Goal: Information Seeking & Learning: Learn about a topic

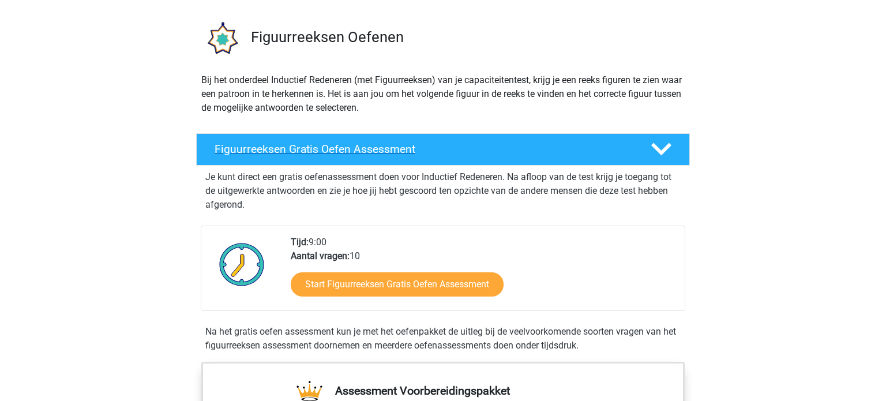
scroll to position [108, 0]
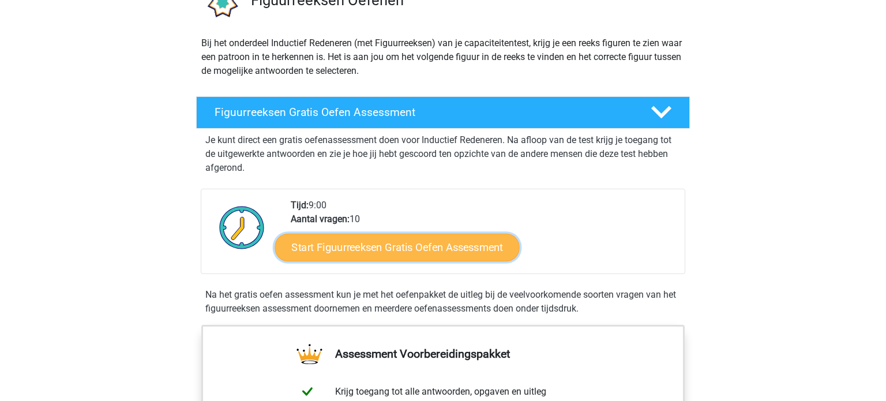
click at [376, 251] on link "Start Figuurreeksen Gratis Oefen Assessment" at bounding box center [397, 247] width 245 height 28
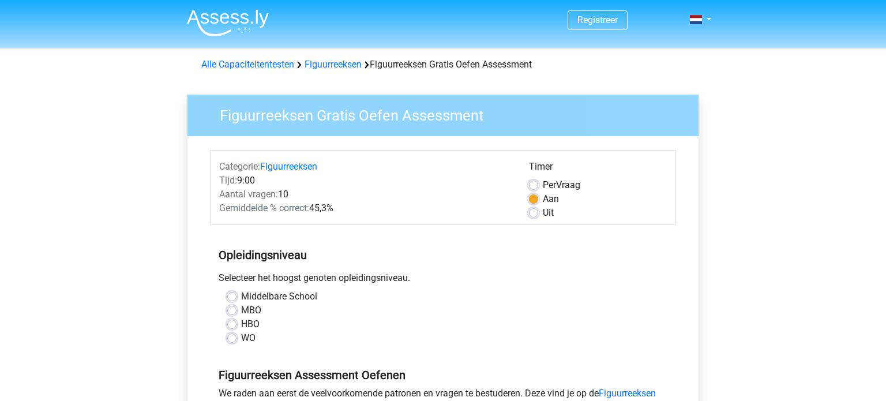
click at [241, 297] on label "Middelbare School" at bounding box center [279, 297] width 76 height 14
click at [234, 297] on input "Middelbare School" at bounding box center [231, 296] width 9 height 12
radio input "true"
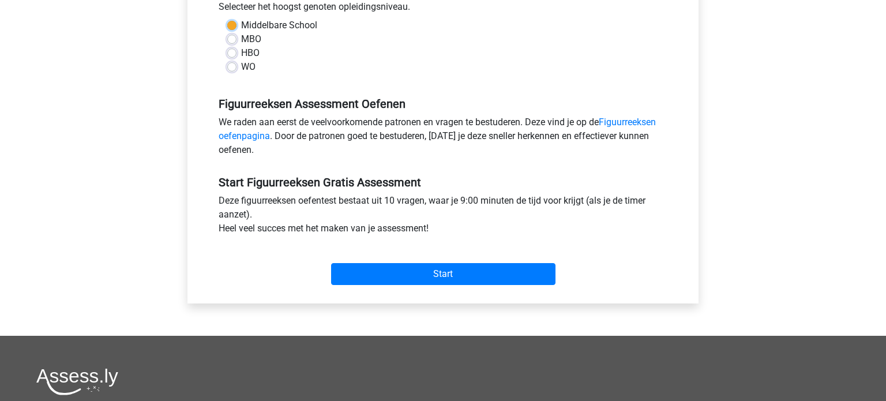
scroll to position [276, 0]
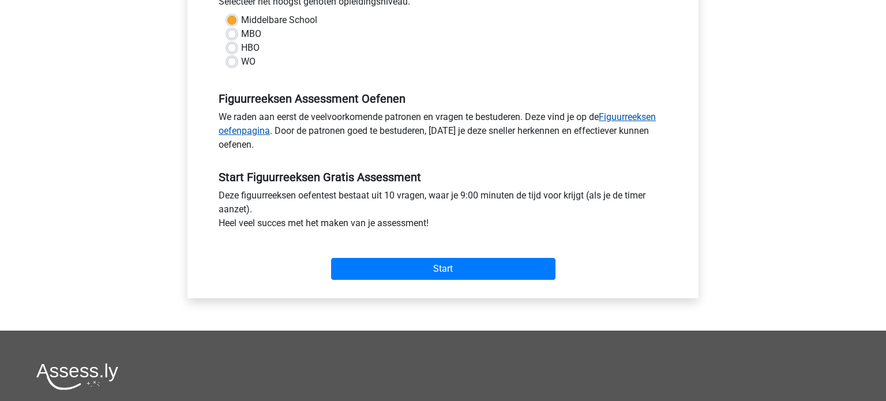
click at [647, 118] on link "Figuurreeksen oefenpagina" at bounding box center [437, 123] width 437 height 25
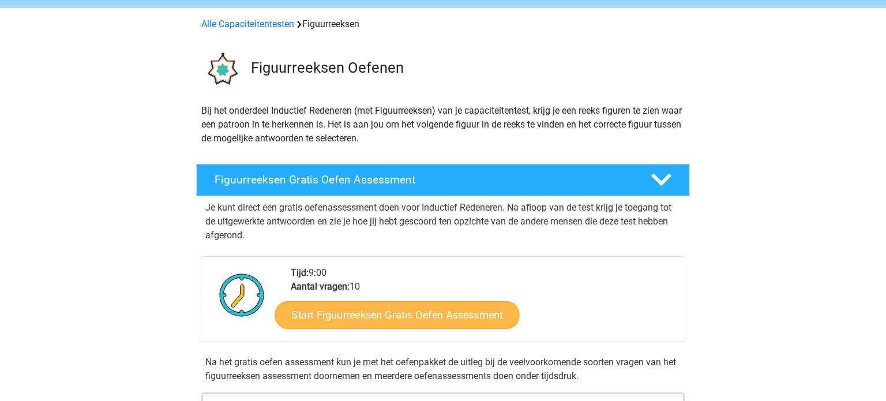
scroll to position [52, 0]
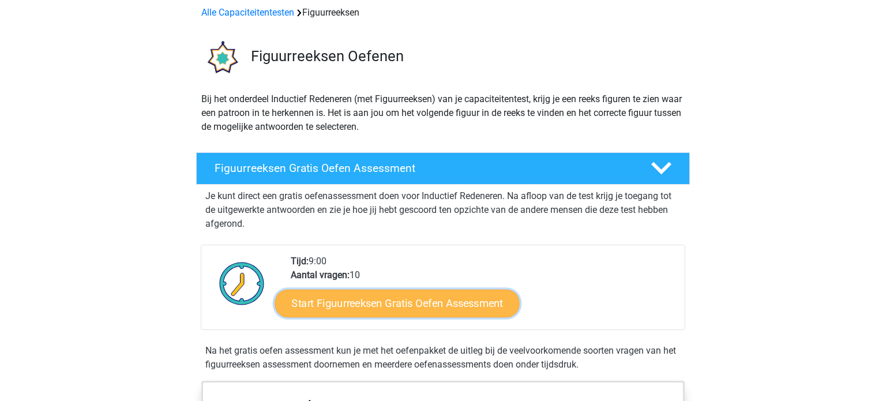
click at [309, 309] on link "Start Figuurreeksen Gratis Oefen Assessment" at bounding box center [397, 303] width 245 height 28
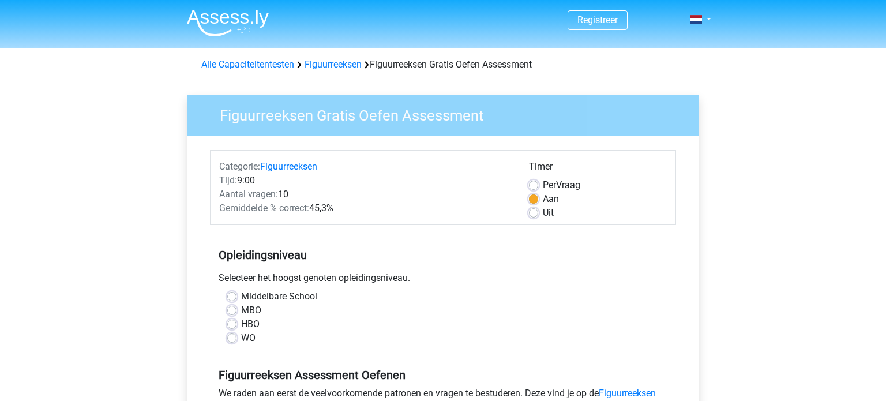
click at [241, 295] on label "Middelbare School" at bounding box center [279, 297] width 76 height 14
click at [235, 295] on input "Middelbare School" at bounding box center [231, 296] width 9 height 12
radio input "true"
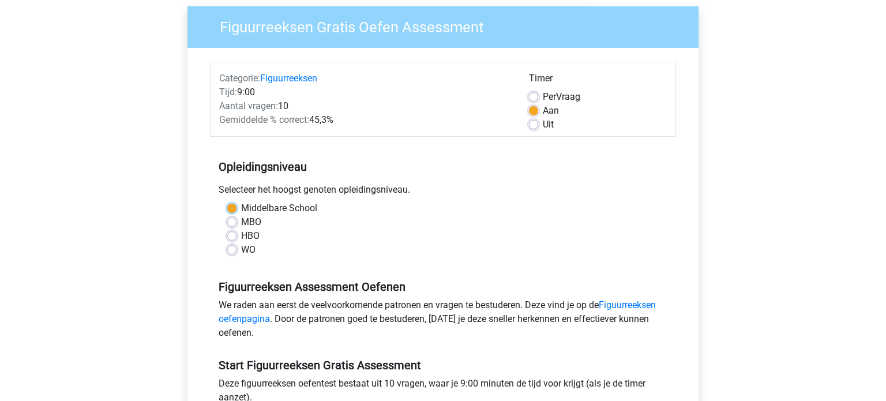
scroll to position [174, 0]
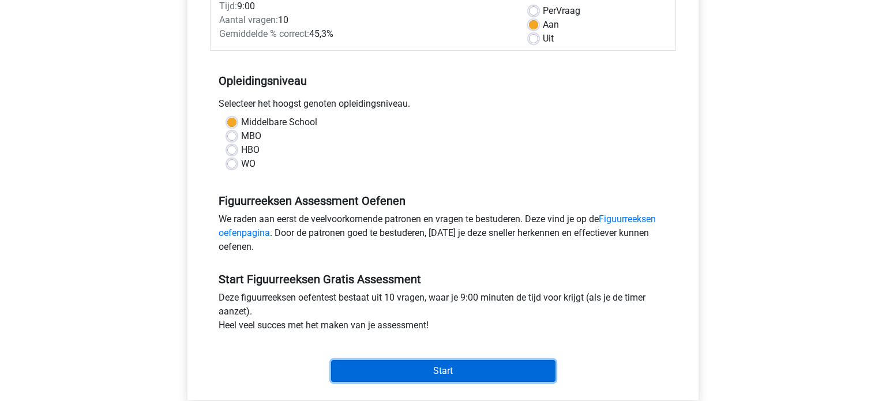
click at [435, 372] on input "Start" at bounding box center [443, 371] width 225 height 22
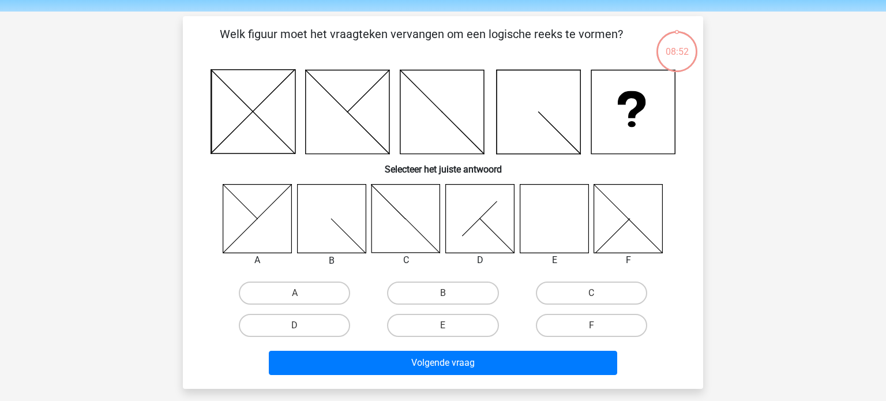
scroll to position [28, 0]
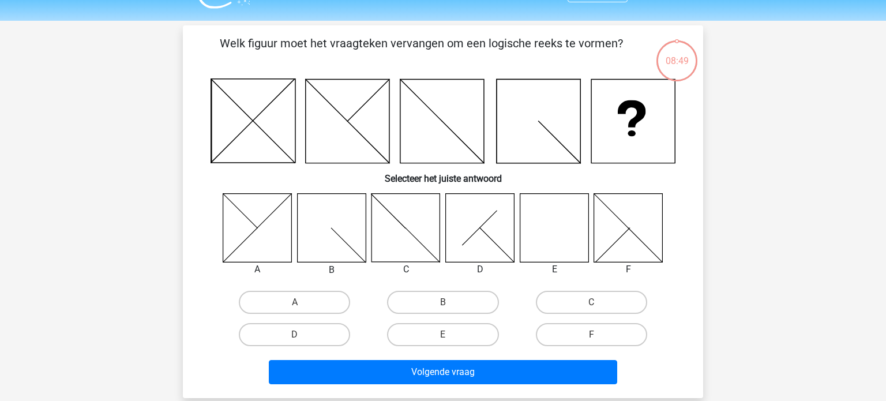
click at [0, 259] on div "Registreer Nederlands English" at bounding box center [443, 351] width 886 height 758
click at [608, 331] on label "F" at bounding box center [591, 334] width 111 height 23
click at [599, 335] on input "F" at bounding box center [596, 339] width 8 height 8
radio input "true"
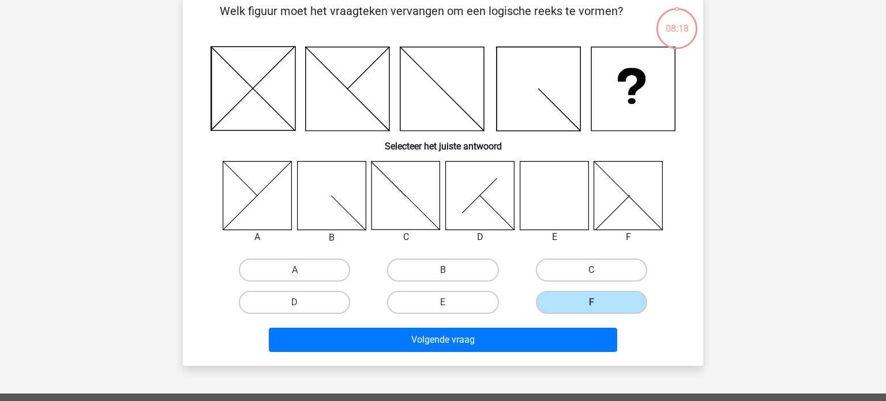
scroll to position [59, 0]
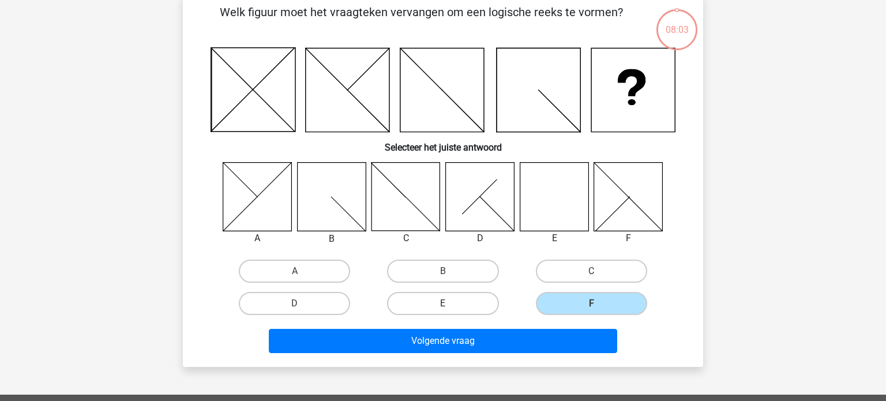
click at [469, 305] on label "E" at bounding box center [442, 303] width 111 height 23
click at [451, 305] on input "E" at bounding box center [447, 308] width 8 height 8
radio input "true"
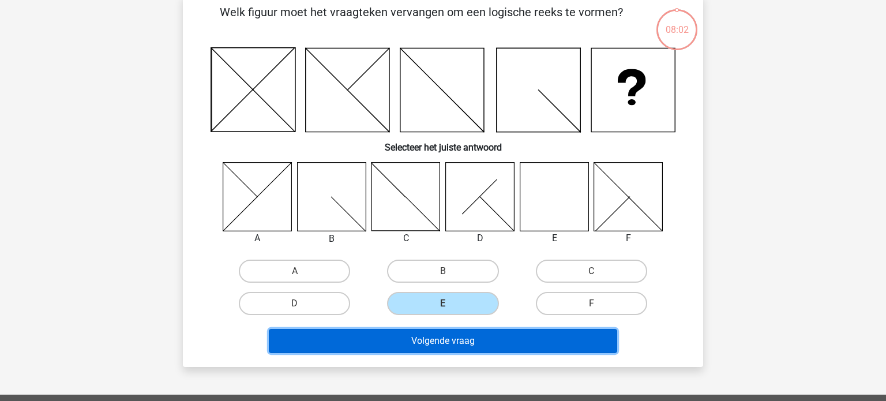
click at [506, 340] on button "Volgende vraag" at bounding box center [443, 341] width 349 height 24
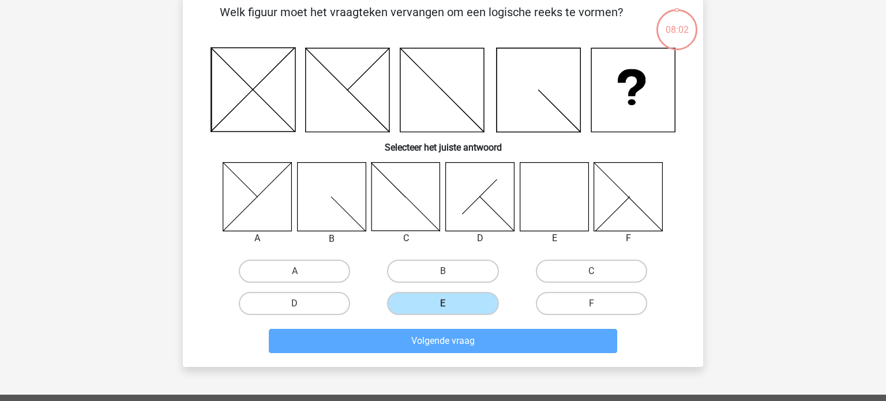
scroll to position [53, 0]
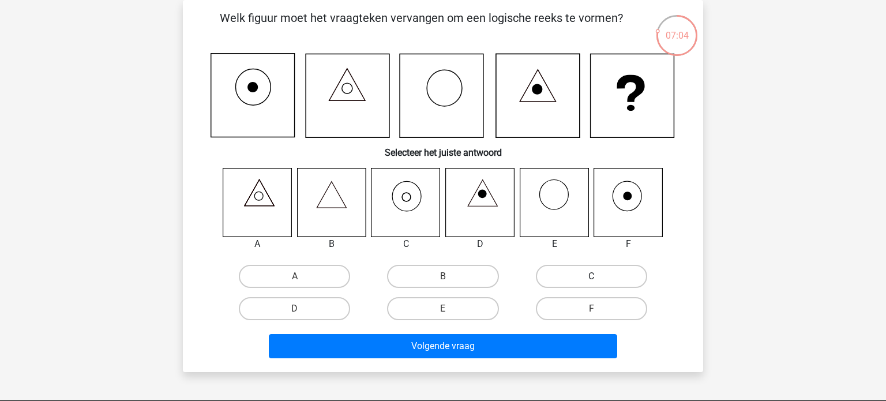
click at [589, 273] on label "C" at bounding box center [591, 276] width 111 height 23
click at [592, 276] on input "C" at bounding box center [596, 280] width 8 height 8
radio input "true"
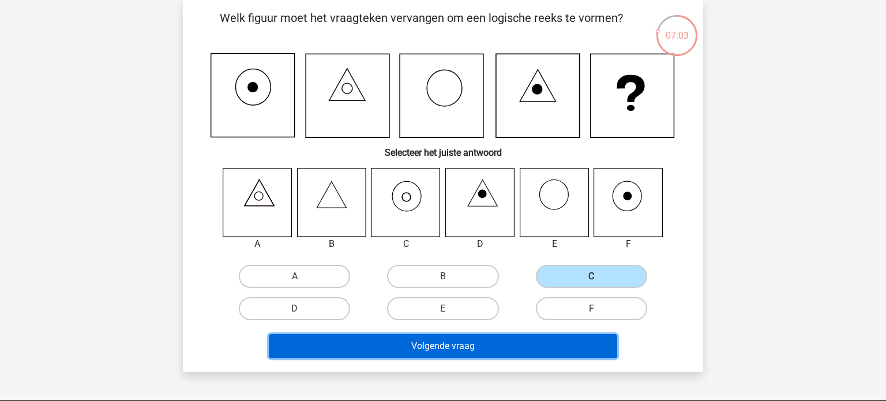
click at [526, 347] on button "Volgende vraag" at bounding box center [443, 346] width 349 height 24
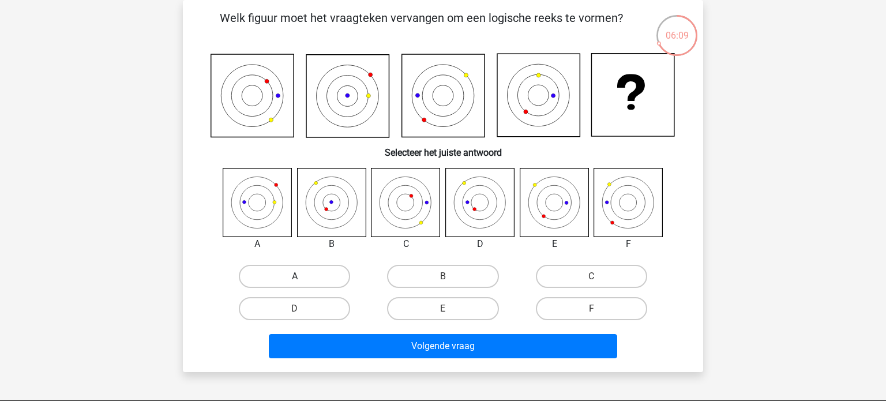
click at [301, 275] on label "A" at bounding box center [294, 276] width 111 height 23
click at [301, 276] on input "A" at bounding box center [299, 280] width 8 height 8
radio input "true"
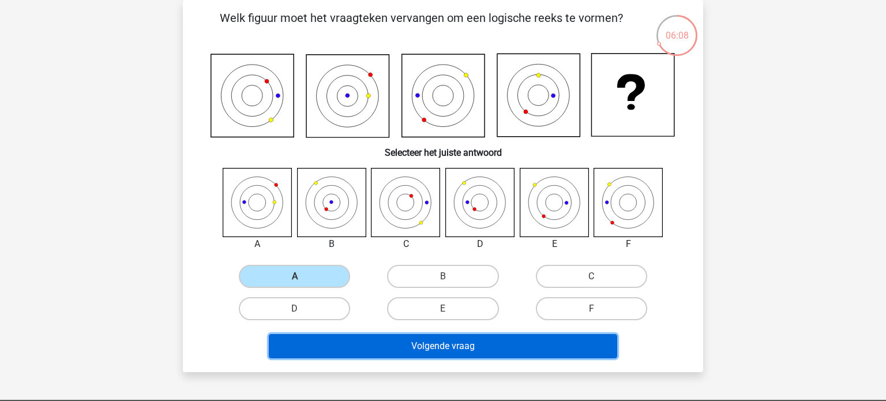
click at [455, 347] on button "Volgende vraag" at bounding box center [443, 346] width 349 height 24
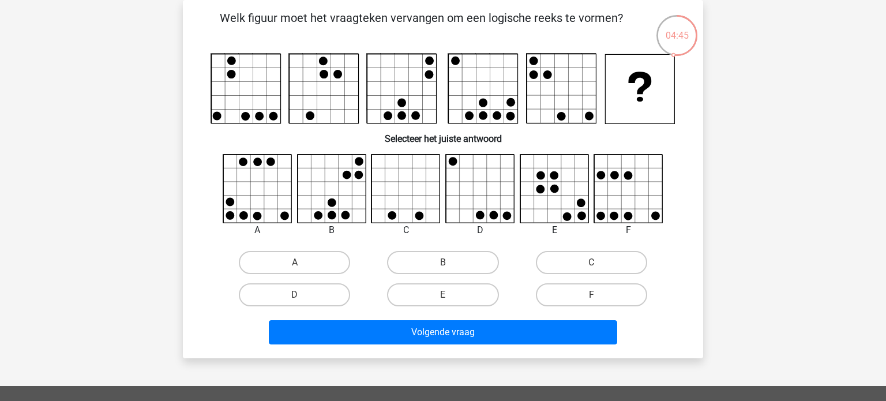
click at [448, 298] on input "E" at bounding box center [447, 299] width 8 height 8
radio input "true"
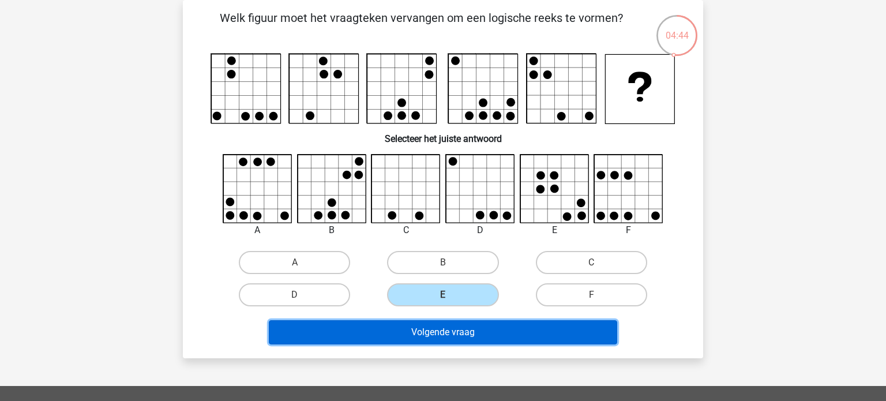
click at [483, 334] on button "Volgende vraag" at bounding box center [443, 332] width 349 height 24
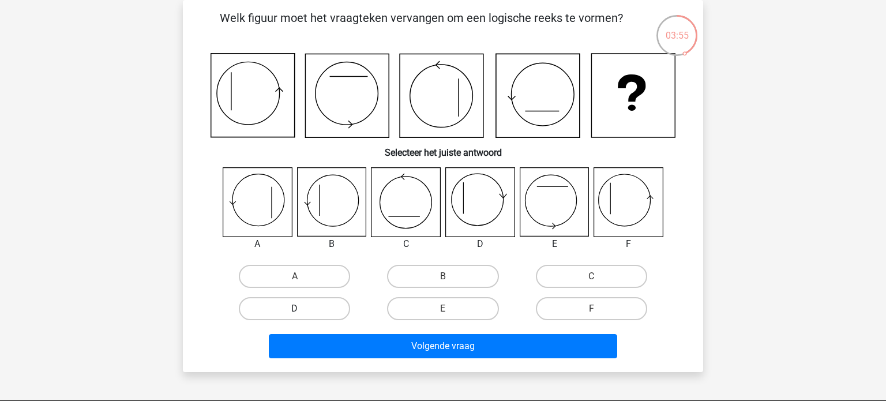
click at [319, 309] on label "D" at bounding box center [294, 308] width 111 height 23
click at [302, 309] on input "D" at bounding box center [299, 313] width 8 height 8
radio input "true"
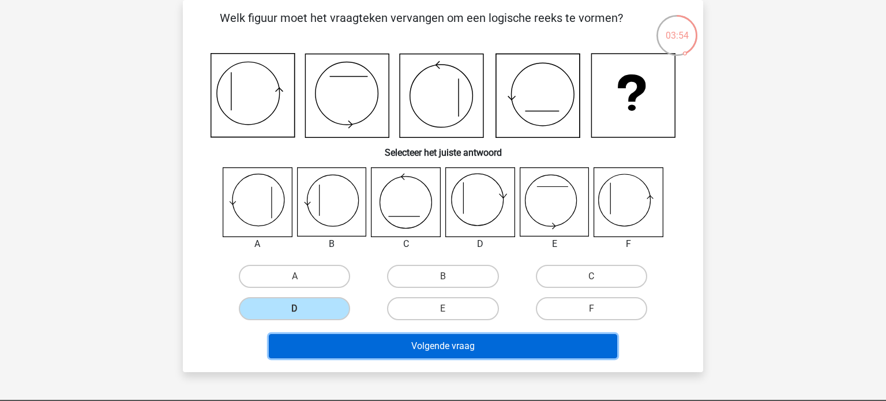
click at [467, 346] on button "Volgende vraag" at bounding box center [443, 346] width 349 height 24
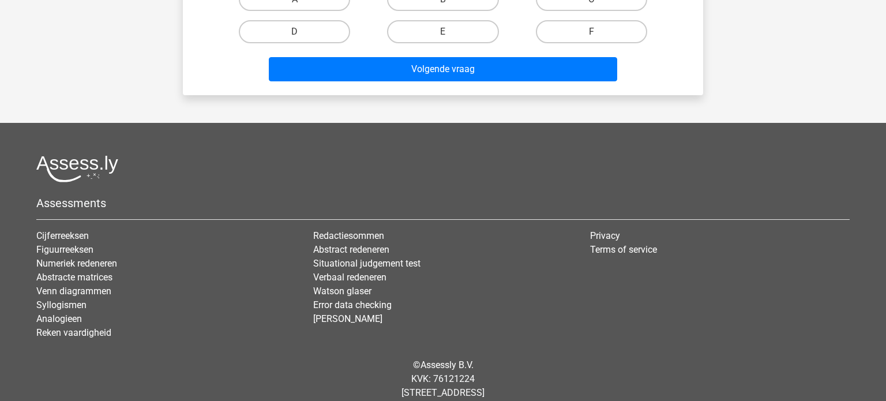
scroll to position [0, 0]
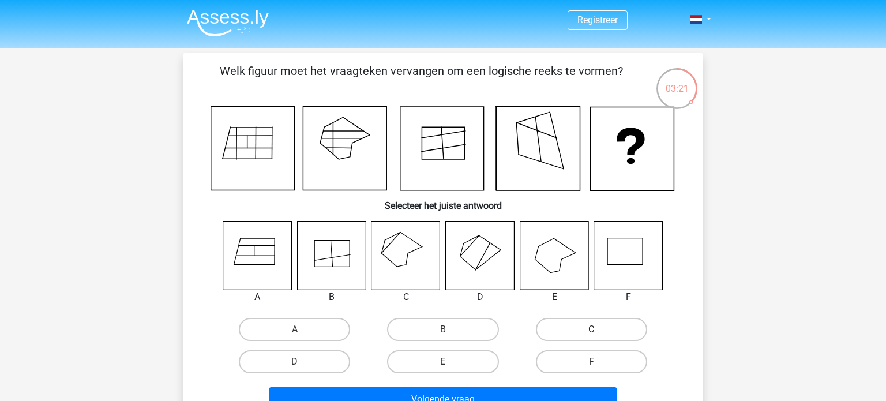
click at [614, 332] on label "C" at bounding box center [591, 329] width 111 height 23
click at [599, 332] on input "C" at bounding box center [596, 334] width 8 height 8
radio input "true"
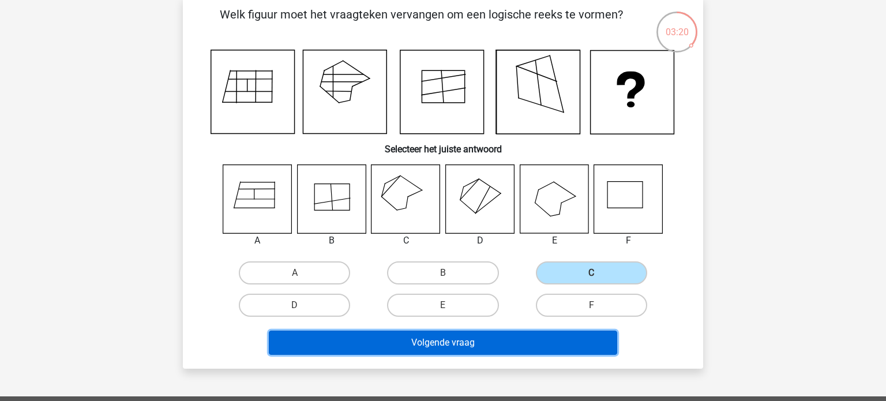
click at [573, 347] on button "Volgende vraag" at bounding box center [443, 343] width 349 height 24
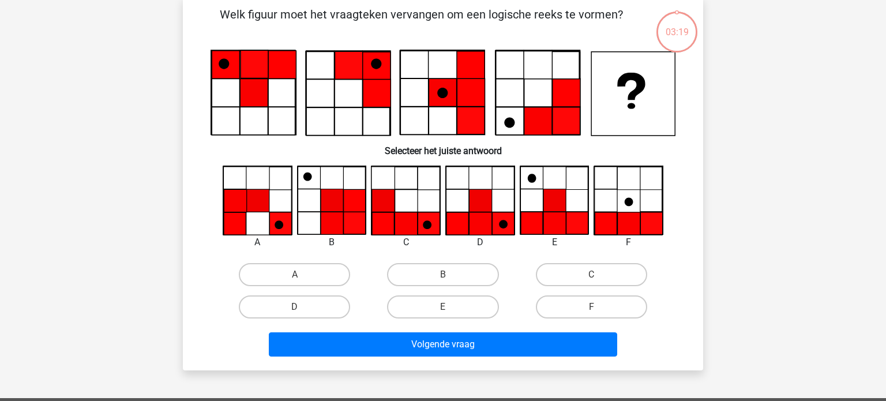
scroll to position [53, 0]
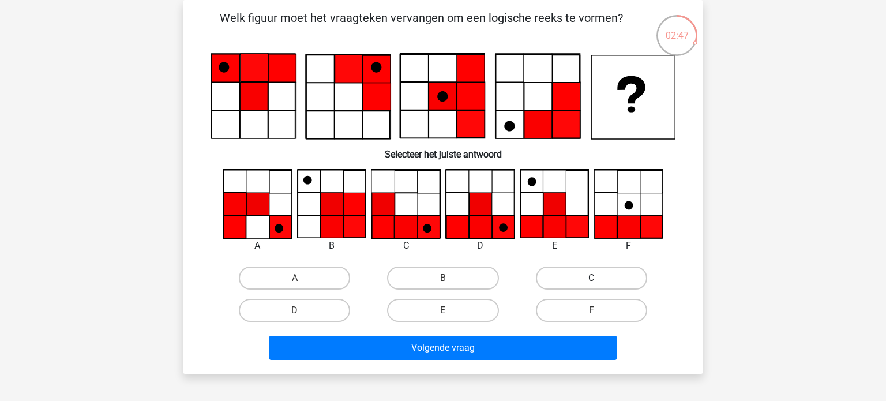
click at [597, 275] on label "C" at bounding box center [591, 278] width 111 height 23
click at [597, 278] on input "C" at bounding box center [596, 282] width 8 height 8
radio input "true"
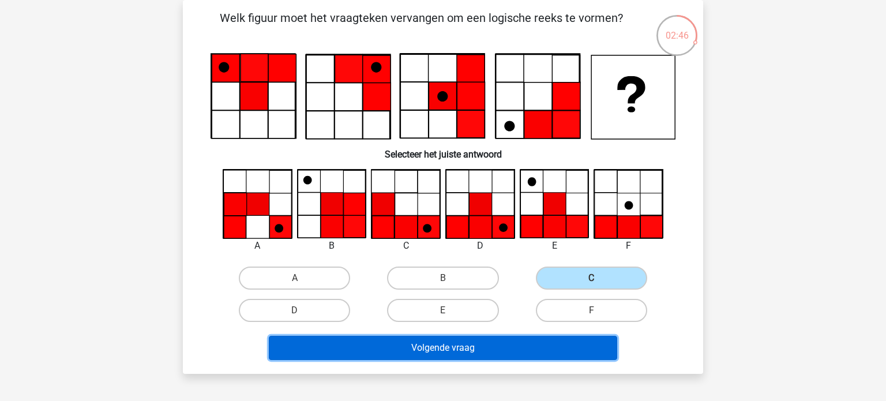
click at [518, 349] on button "Volgende vraag" at bounding box center [443, 348] width 349 height 24
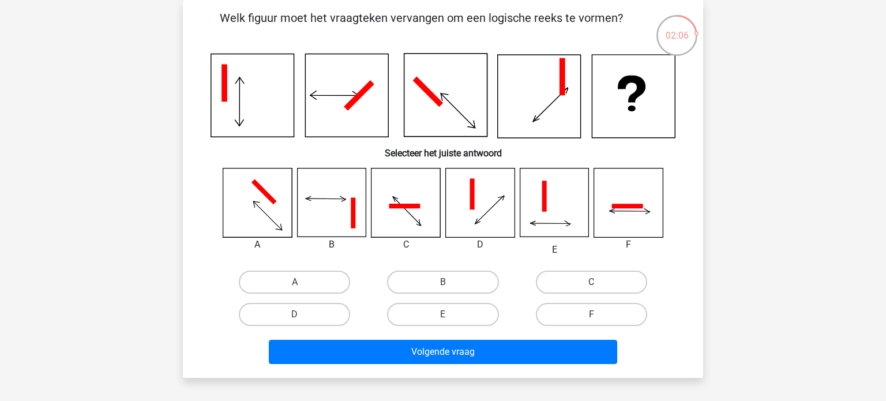
click at [443, 316] on input "E" at bounding box center [447, 319] width 8 height 8
radio input "true"
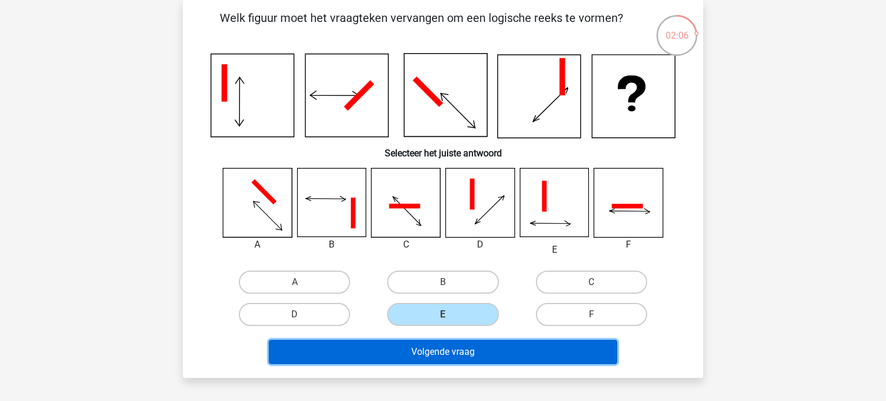
click at [507, 357] on button "Volgende vraag" at bounding box center [443, 352] width 349 height 24
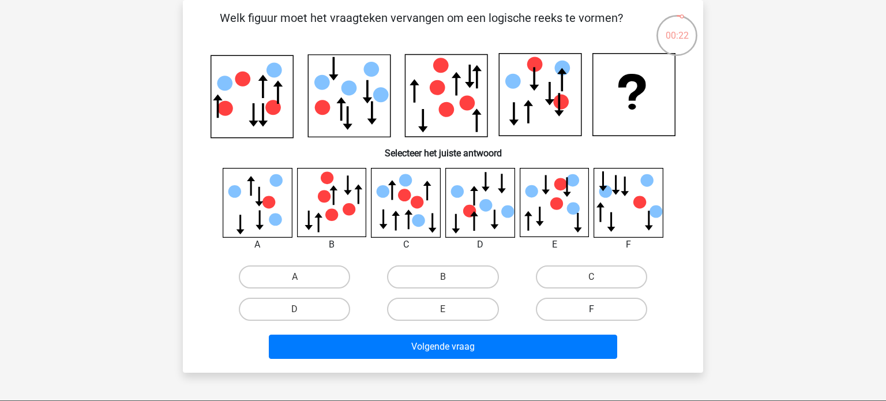
click at [590, 307] on label "F" at bounding box center [591, 309] width 111 height 23
click at [592, 309] on input "F" at bounding box center [596, 313] width 8 height 8
radio input "true"
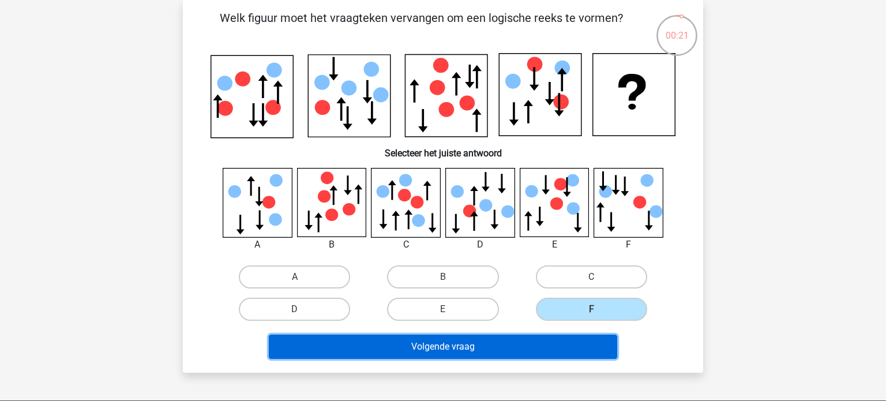
click at [539, 346] on button "Volgende vraag" at bounding box center [443, 347] width 349 height 24
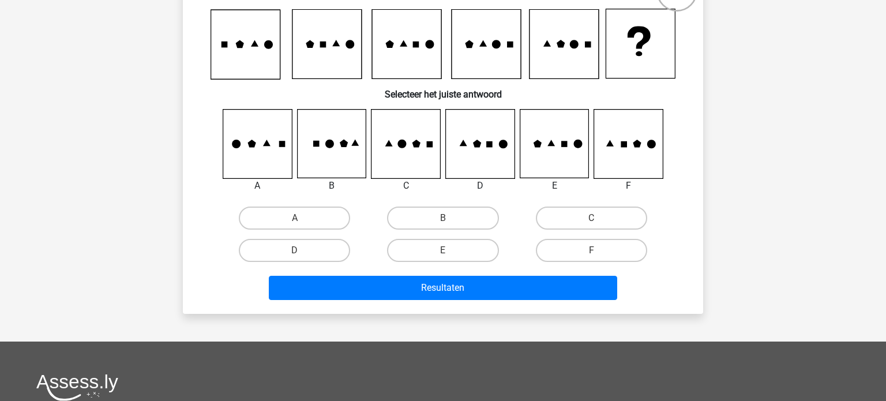
scroll to position [88, 0]
